Goal: Check status: Check status

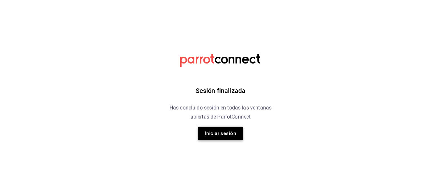
click at [225, 133] on button "Iniciar sesión" at bounding box center [220, 133] width 45 height 14
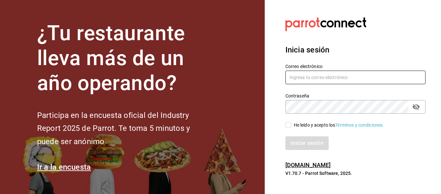
type input "[EMAIL_ADDRESS][DOMAIN_NAME]"
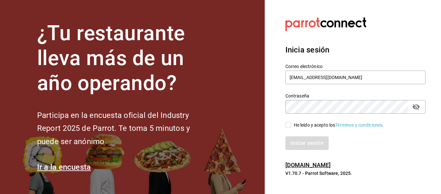
click at [289, 122] on input "He leído y acepto los Términos y condiciones." at bounding box center [289, 125] width 6 height 6
checkbox input "true"
click at [292, 143] on button "Iniciar sesión" at bounding box center [308, 143] width 44 height 14
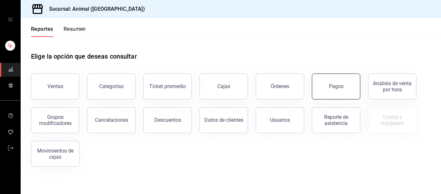
click at [326, 86] on button "Pagos" at bounding box center [336, 86] width 48 height 26
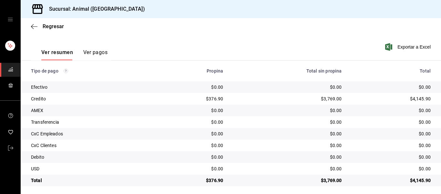
scroll to position [92, 0]
